Goal: Information Seeking & Learning: Find specific fact

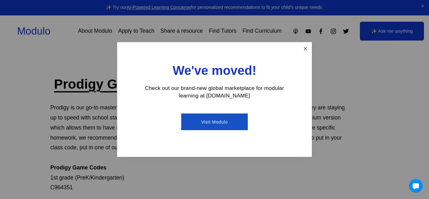
click at [304, 48] on link "Close" at bounding box center [305, 48] width 11 height 11
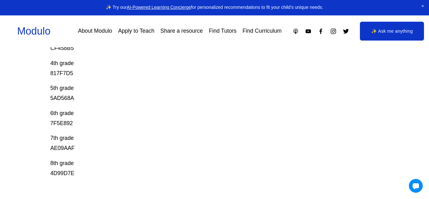
scroll to position [200, 0]
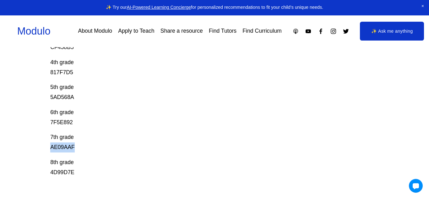
drag, startPoint x: 76, startPoint y: 147, endPoint x: 41, endPoint y: 149, distance: 34.6
click at [41, 149] on div "Prodigy Game Codes Prodigy is our go-to mastery- based tool to give kids lots o…" at bounding box center [214, 64] width 429 height 379
copy p "AE09AAF"
drag, startPoint x: 82, startPoint y: 174, endPoint x: 52, endPoint y: 174, distance: 30.8
click at [52, 174] on p "8th grade 4D99D7E" at bounding box center [197, 167] width 295 height 20
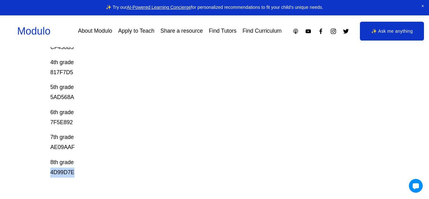
copy p "4D99D7E"
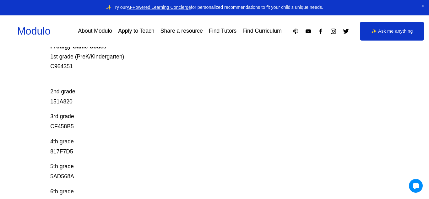
scroll to position [116, 0]
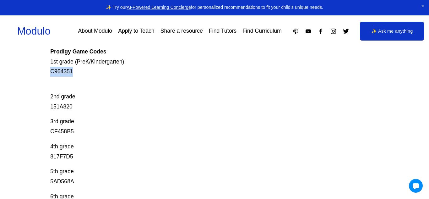
drag, startPoint x: 77, startPoint y: 68, endPoint x: 50, endPoint y: 73, distance: 27.3
click at [50, 73] on div "Prodigy Game Codes Prodigy is our go-to mastery- based tool to give kids lots o…" at bounding box center [214, 148] width 429 height 379
copy p "C964351"
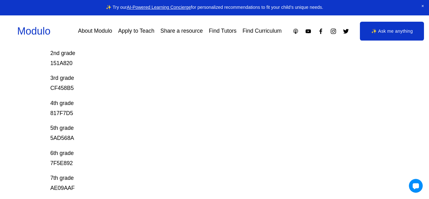
scroll to position [161, 0]
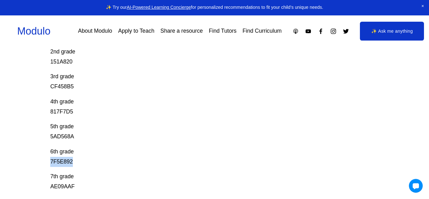
drag, startPoint x: 75, startPoint y: 161, endPoint x: 25, endPoint y: 160, distance: 50.6
click at [25, 160] on div "Prodigy Game Codes Prodigy is our go-to mastery- based tool to give kids lots o…" at bounding box center [214, 104] width 429 height 379
copy p "7F5E892"
drag, startPoint x: 77, startPoint y: 137, endPoint x: 46, endPoint y: 139, distance: 31.8
click at [46, 139] on div "Prodigy Game Codes Prodigy is our go-to mastery- based tool to give kids lots o…" at bounding box center [214, 104] width 429 height 379
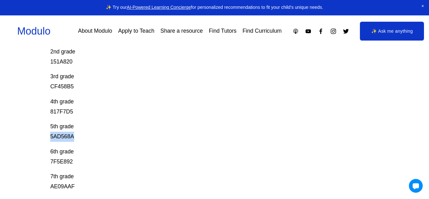
copy p "5AD568A"
drag, startPoint x: 76, startPoint y: 111, endPoint x: 42, endPoint y: 114, distance: 34.1
click at [42, 114] on div "Prodigy Game Codes Prodigy is our go-to mastery- based tool to give kids lots o…" at bounding box center [214, 104] width 429 height 379
copy p "817F7D5"
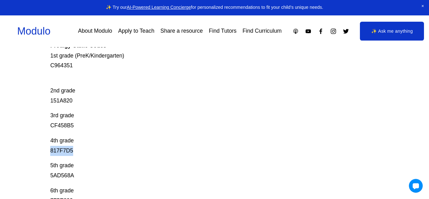
scroll to position [116, 0]
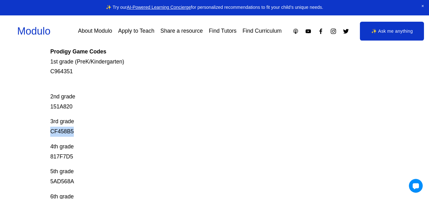
drag, startPoint x: 76, startPoint y: 133, endPoint x: 44, endPoint y: 135, distance: 32.2
click at [44, 135] on div "Prodigy Game Codes Prodigy is our go-to mastery- based tool to give kids lots o…" at bounding box center [214, 148] width 429 height 379
copy p "CF458B5"
drag, startPoint x: 83, startPoint y: 106, endPoint x: 40, endPoint y: 106, distance: 42.7
click at [40, 106] on div "Prodigy Game Codes Prodigy is our go-to mastery- based tool to give kids lots o…" at bounding box center [214, 148] width 429 height 379
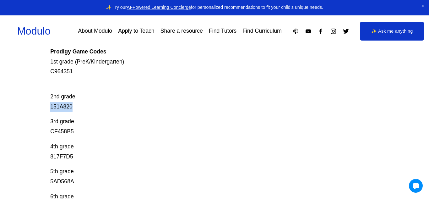
copy p "151A820"
